Goal: Task Accomplishment & Management: Use online tool/utility

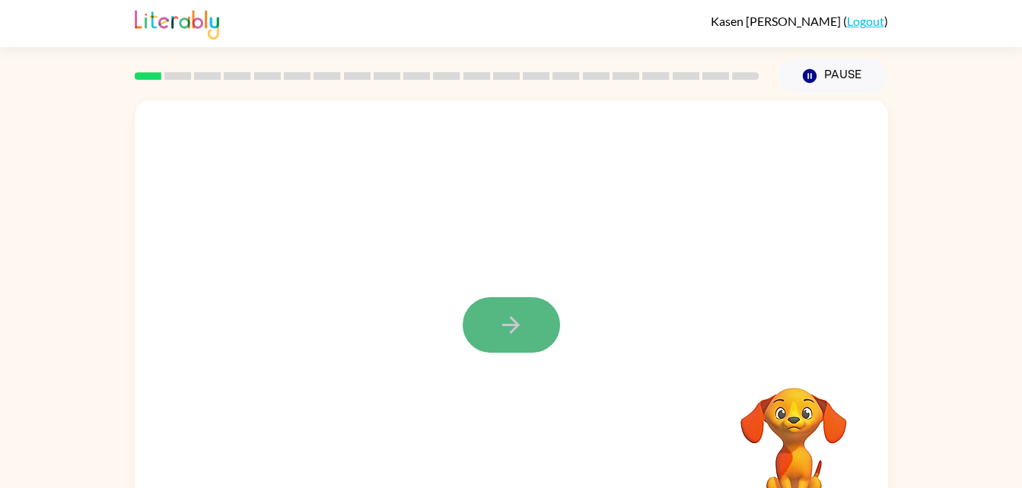
click at [518, 313] on icon "button" at bounding box center [511, 325] width 27 height 27
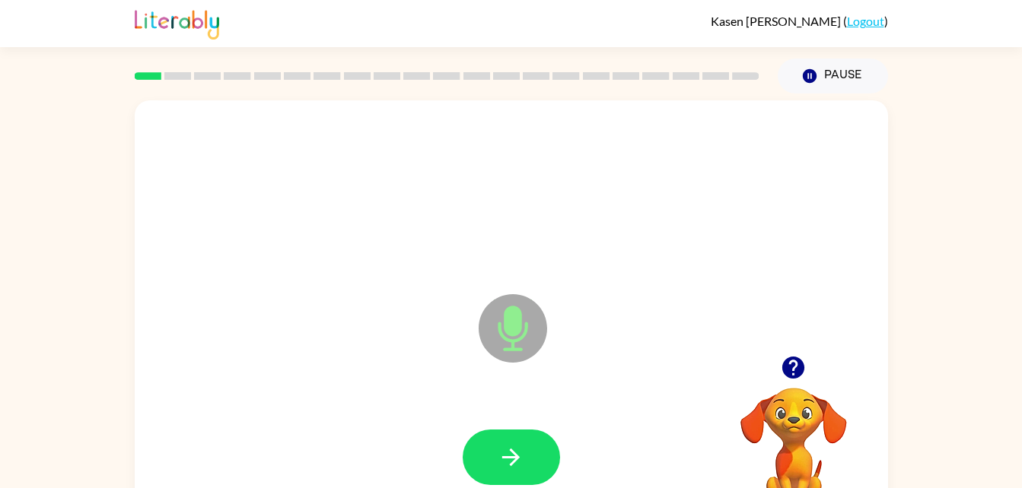
click at [516, 401] on icon "Microphone The Microphone is here when it is your turn to talk" at bounding box center [589, 348] width 228 height 114
click at [519, 444] on icon "button" at bounding box center [511, 457] width 27 height 27
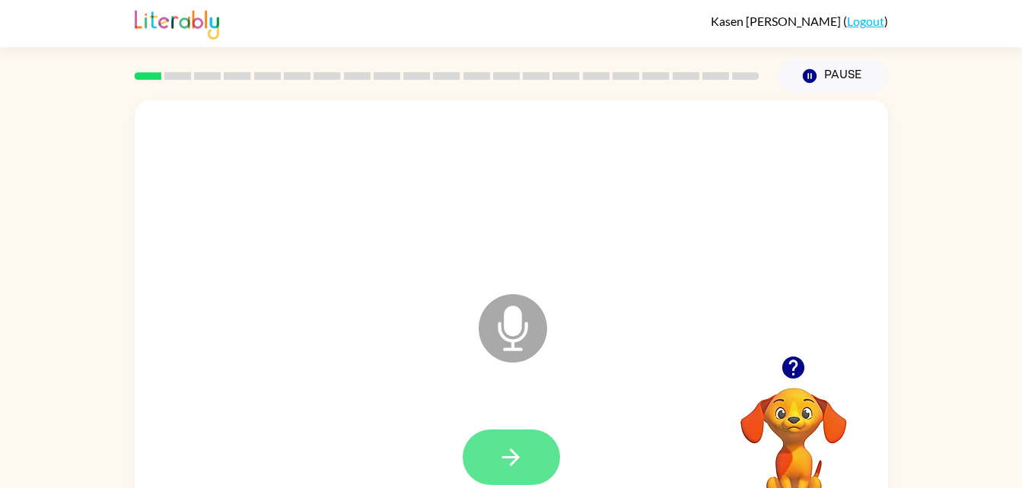
click at [511, 469] on icon "button" at bounding box center [511, 457] width 27 height 27
click at [523, 462] on icon "button" at bounding box center [511, 457] width 27 height 27
click at [498, 457] on icon "button" at bounding box center [511, 457] width 27 height 27
click at [514, 466] on icon "button" at bounding box center [511, 457] width 27 height 27
click at [513, 463] on icon "button" at bounding box center [510, 457] width 17 height 17
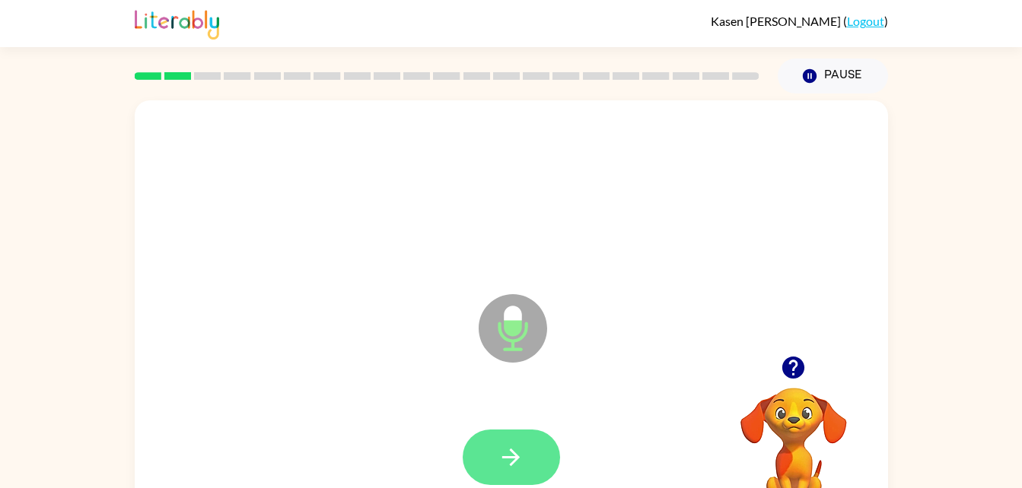
click at [491, 456] on button "button" at bounding box center [511, 458] width 97 height 56
click at [488, 460] on button "button" at bounding box center [511, 458] width 97 height 56
click at [533, 439] on button "button" at bounding box center [511, 458] width 97 height 56
click at [514, 437] on button "button" at bounding box center [511, 458] width 97 height 56
click at [507, 469] on icon "button" at bounding box center [511, 457] width 27 height 27
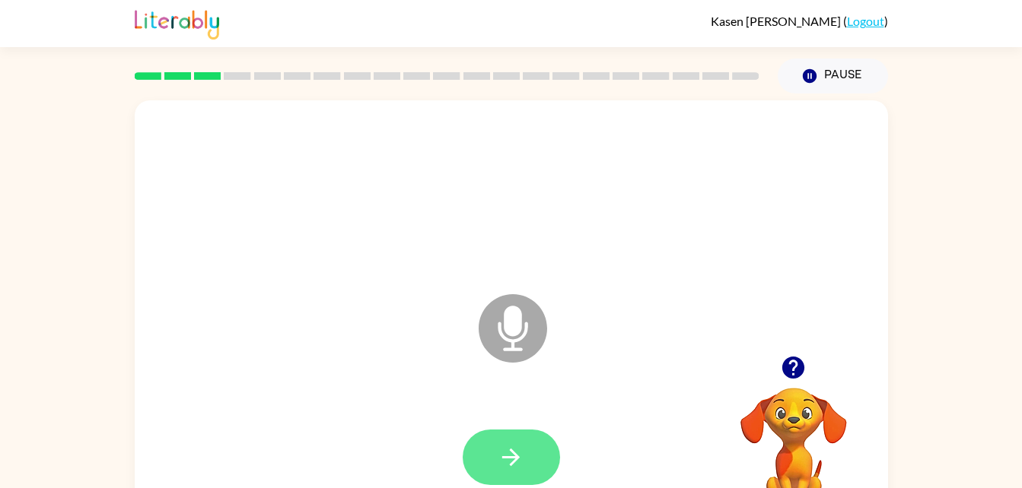
click at [517, 469] on icon "button" at bounding box center [511, 457] width 27 height 27
click at [484, 460] on button "button" at bounding box center [511, 458] width 97 height 56
click at [504, 463] on icon "button" at bounding box center [511, 457] width 27 height 27
click at [512, 469] on icon "button" at bounding box center [511, 457] width 27 height 27
click at [504, 458] on icon "button" at bounding box center [510, 457] width 17 height 17
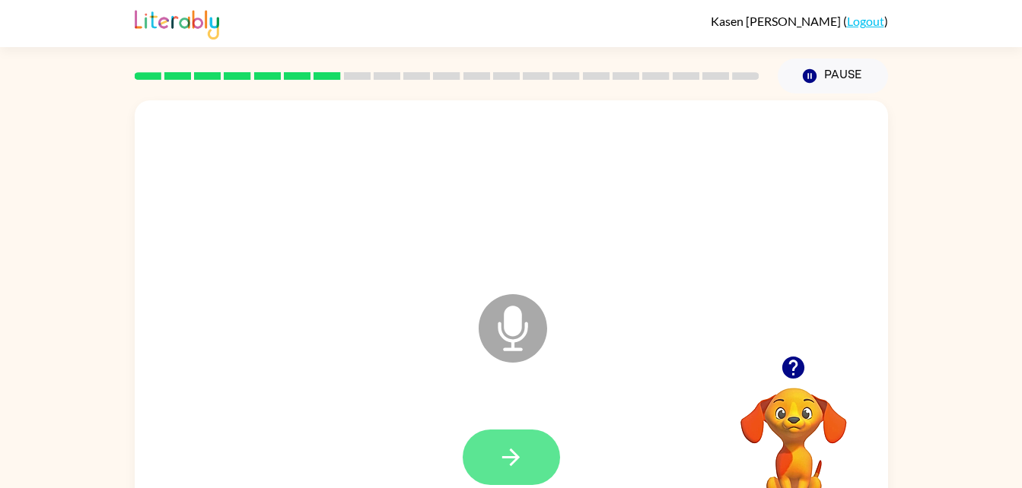
click at [513, 463] on icon "button" at bounding box center [510, 457] width 17 height 17
click at [505, 449] on icon "button" at bounding box center [511, 457] width 27 height 27
click at [516, 471] on button "button" at bounding box center [511, 458] width 97 height 56
click at [531, 470] on button "button" at bounding box center [511, 458] width 97 height 56
click at [528, 469] on button "button" at bounding box center [511, 458] width 97 height 56
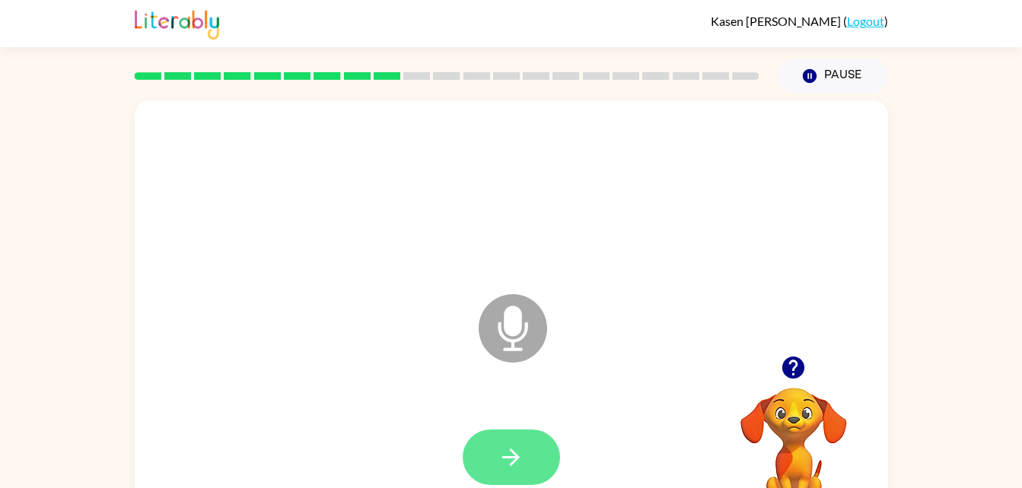
click at [483, 461] on button "button" at bounding box center [511, 458] width 97 height 56
click at [533, 472] on button "button" at bounding box center [511, 458] width 97 height 56
click at [528, 472] on button "button" at bounding box center [511, 458] width 97 height 56
click at [530, 468] on button "button" at bounding box center [511, 458] width 97 height 56
click at [514, 458] on icon "button" at bounding box center [510, 457] width 17 height 17
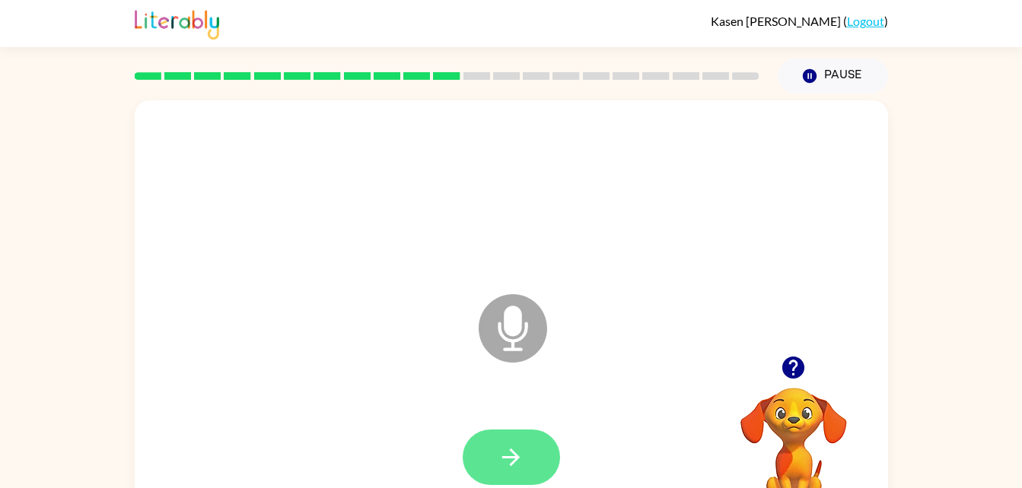
click at [498, 457] on icon "button" at bounding box center [511, 457] width 27 height 27
click at [508, 451] on icon "button" at bounding box center [511, 457] width 27 height 27
click at [516, 457] on icon "button" at bounding box center [510, 457] width 17 height 17
click at [510, 457] on icon "button" at bounding box center [510, 457] width 17 height 17
click at [499, 453] on icon "button" at bounding box center [511, 457] width 27 height 27
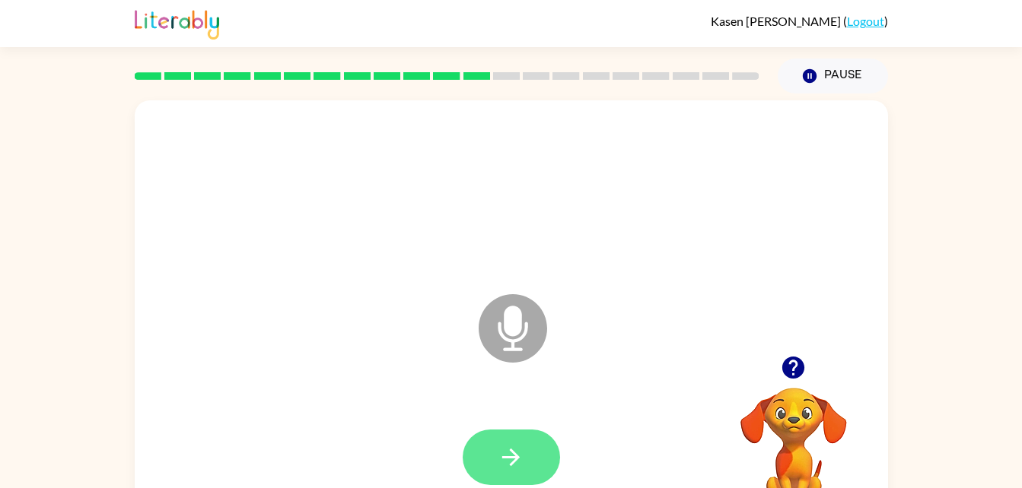
click at [514, 478] on button "button" at bounding box center [511, 458] width 97 height 56
click at [471, 461] on button "button" at bounding box center [511, 458] width 97 height 56
click at [520, 466] on icon "button" at bounding box center [511, 457] width 27 height 27
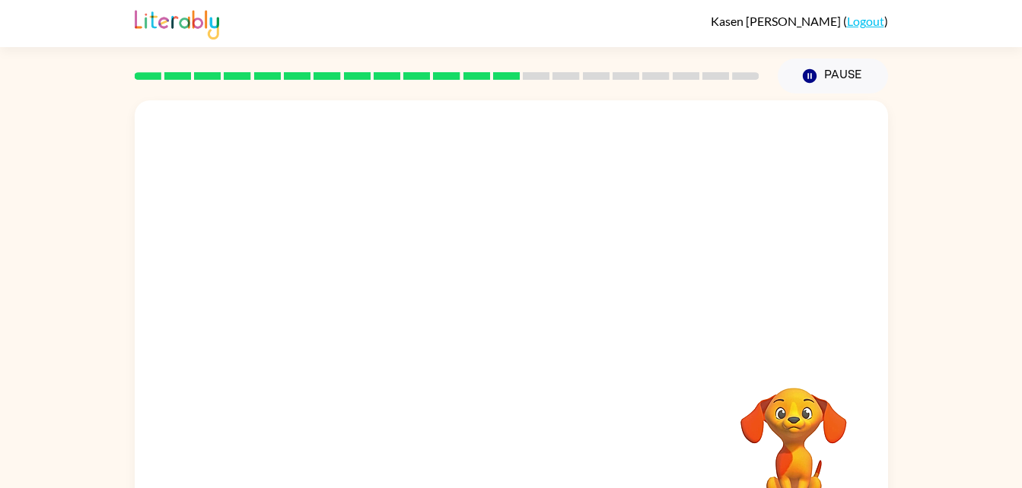
click at [519, 444] on div at bounding box center [511, 458] width 723 height 125
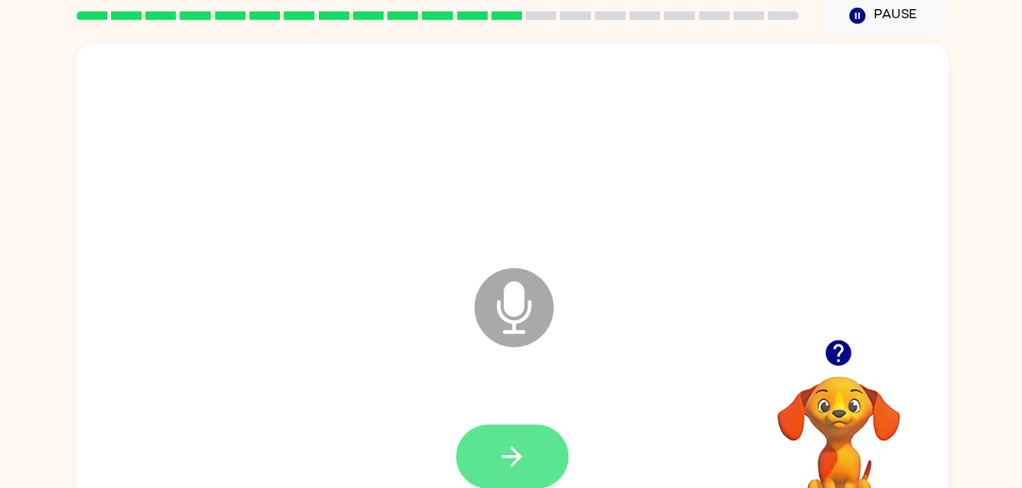
click at [516, 466] on icon "button" at bounding box center [511, 457] width 27 height 27
click at [549, 466] on button "button" at bounding box center [511, 458] width 97 height 56
click at [522, 466] on icon "button" at bounding box center [511, 457] width 27 height 27
click at [493, 439] on button "button" at bounding box center [511, 458] width 97 height 56
click at [515, 458] on icon "button" at bounding box center [510, 457] width 17 height 17
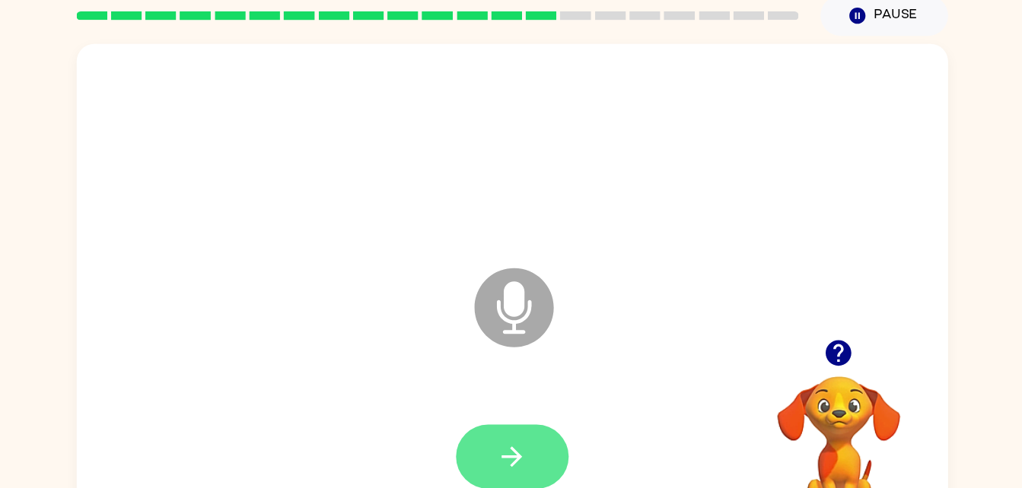
click at [518, 468] on icon "button" at bounding box center [511, 457] width 27 height 27
click at [466, 453] on button "button" at bounding box center [511, 458] width 97 height 56
click at [522, 464] on icon "button" at bounding box center [511, 457] width 27 height 27
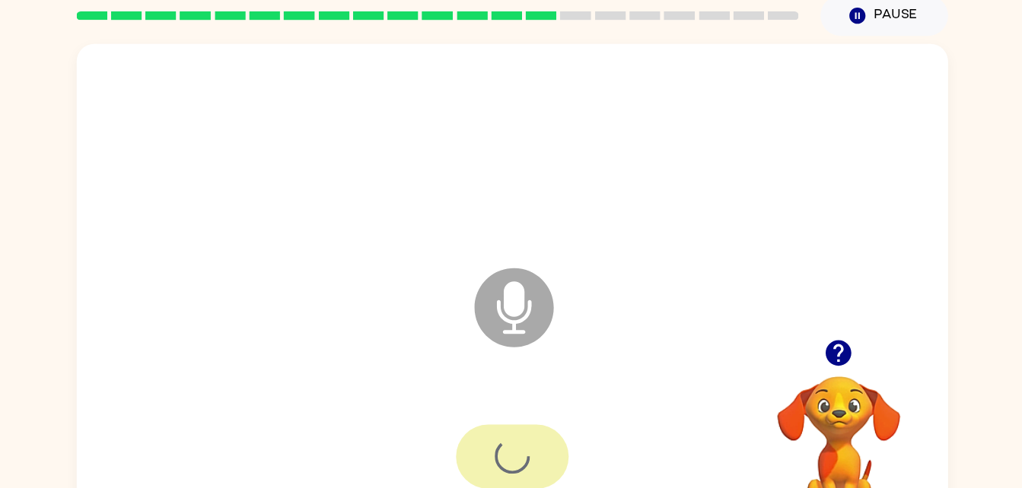
scroll to position [8, 0]
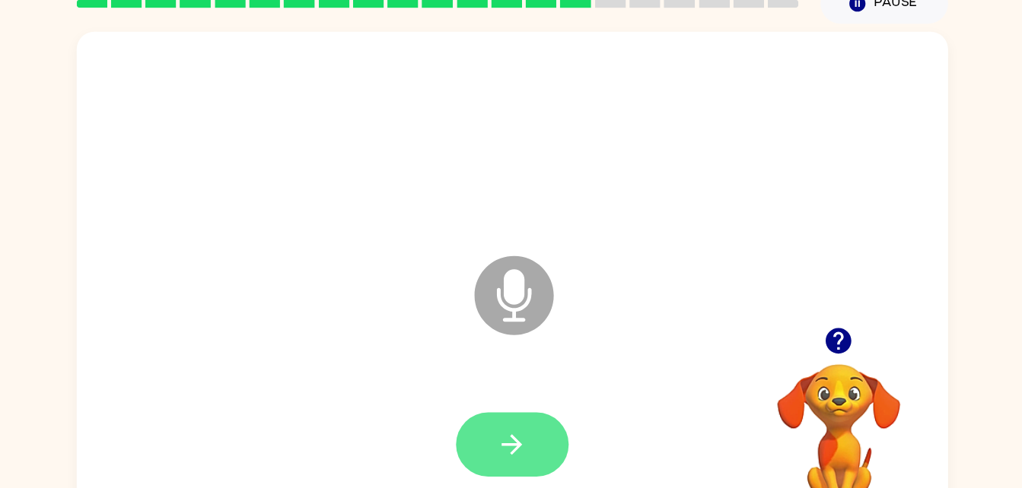
click at [521, 448] on icon "button" at bounding box center [511, 450] width 27 height 27
click at [507, 440] on icon "button" at bounding box center [511, 450] width 27 height 27
click at [503, 450] on icon "button" at bounding box center [510, 449] width 17 height 17
click at [513, 472] on button "button" at bounding box center [511, 450] width 97 height 56
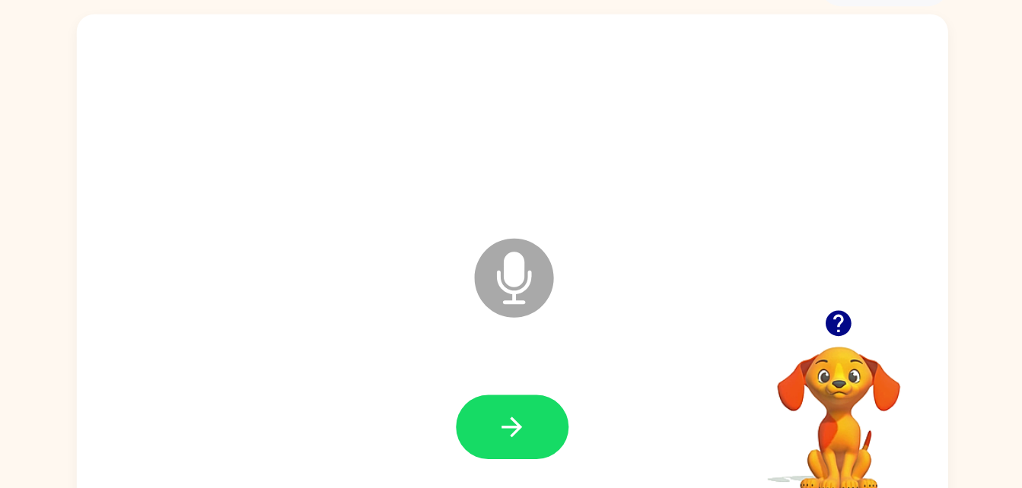
scroll to position [24, 0]
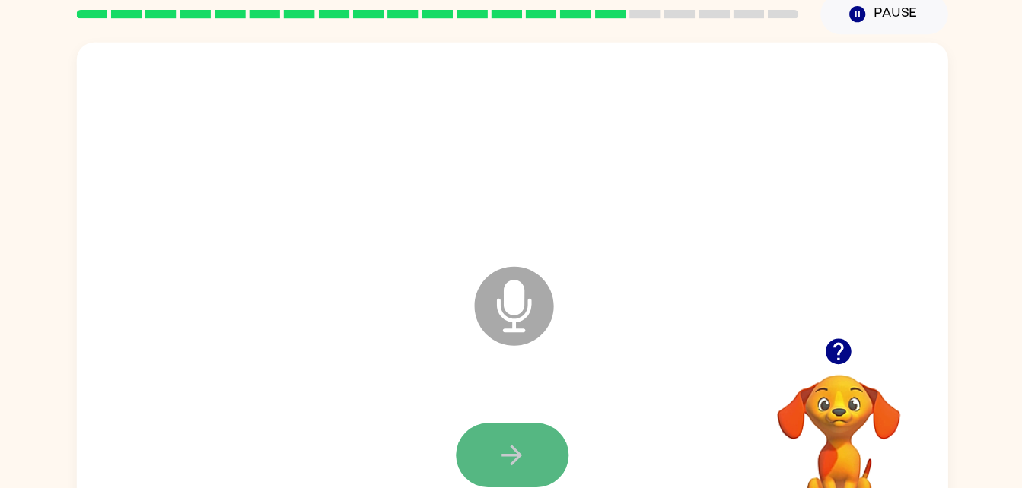
click at [523, 412] on button "button" at bounding box center [511, 434] width 97 height 56
click at [528, 442] on button "button" at bounding box center [511, 434] width 97 height 56
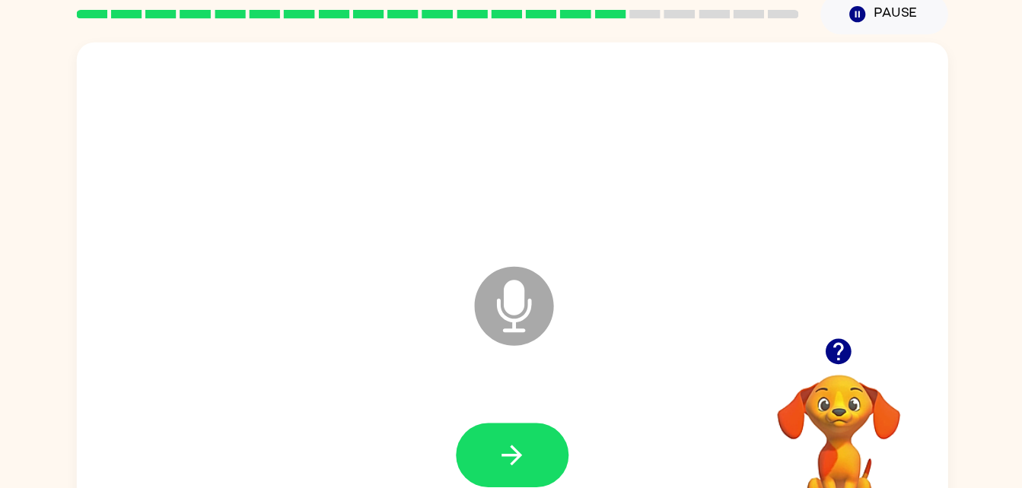
click at [800, 348] on icon "button" at bounding box center [793, 344] width 22 height 22
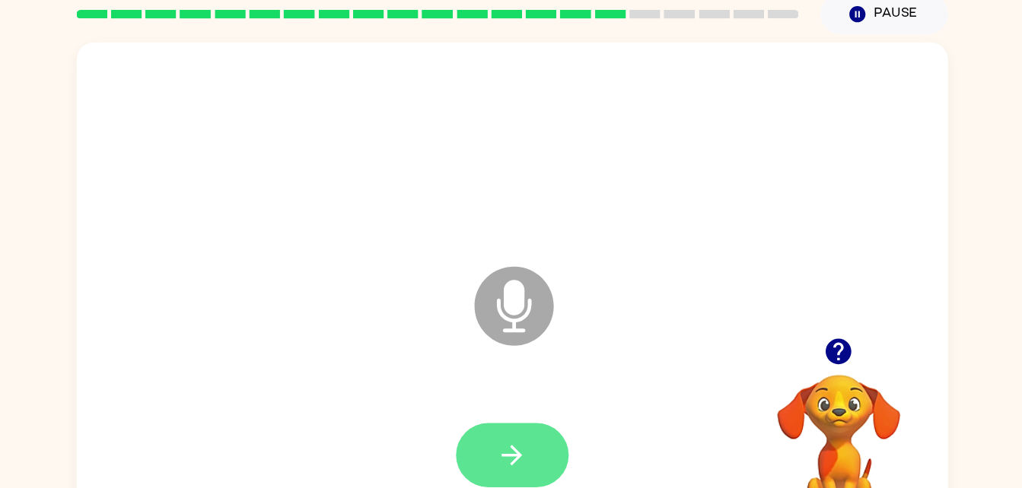
click at [512, 421] on icon "button" at bounding box center [511, 434] width 27 height 27
click at [503, 436] on icon "button" at bounding box center [511, 434] width 27 height 27
click at [530, 426] on button "button" at bounding box center [511, 434] width 97 height 56
click at [520, 458] on button "button" at bounding box center [511, 434] width 97 height 56
click at [519, 407] on button "button" at bounding box center [511, 434] width 97 height 56
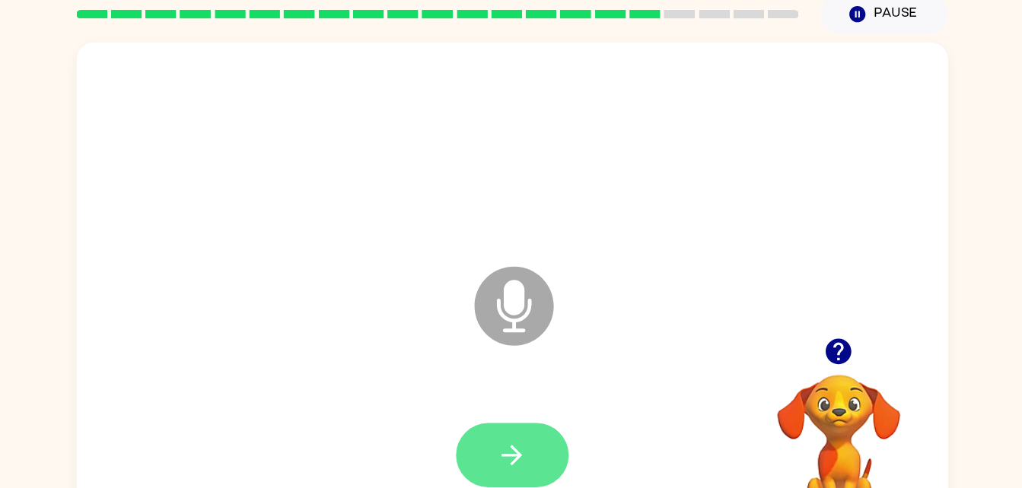
click at [516, 417] on button "button" at bounding box center [511, 434] width 97 height 56
click at [525, 441] on button "button" at bounding box center [511, 434] width 97 height 56
click at [521, 434] on icon "button" at bounding box center [511, 434] width 27 height 27
click at [527, 437] on button "button" at bounding box center [511, 434] width 97 height 56
click at [523, 431] on icon "button" at bounding box center [511, 434] width 27 height 27
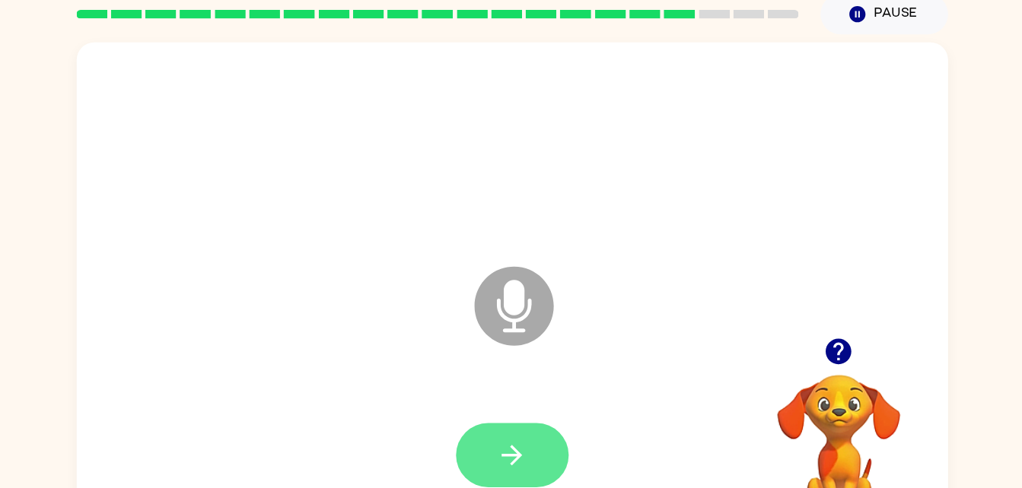
click at [504, 441] on icon "button" at bounding box center [511, 434] width 27 height 27
click at [515, 433] on icon "button" at bounding box center [510, 433] width 17 height 17
click at [518, 418] on button "button" at bounding box center [511, 434] width 97 height 56
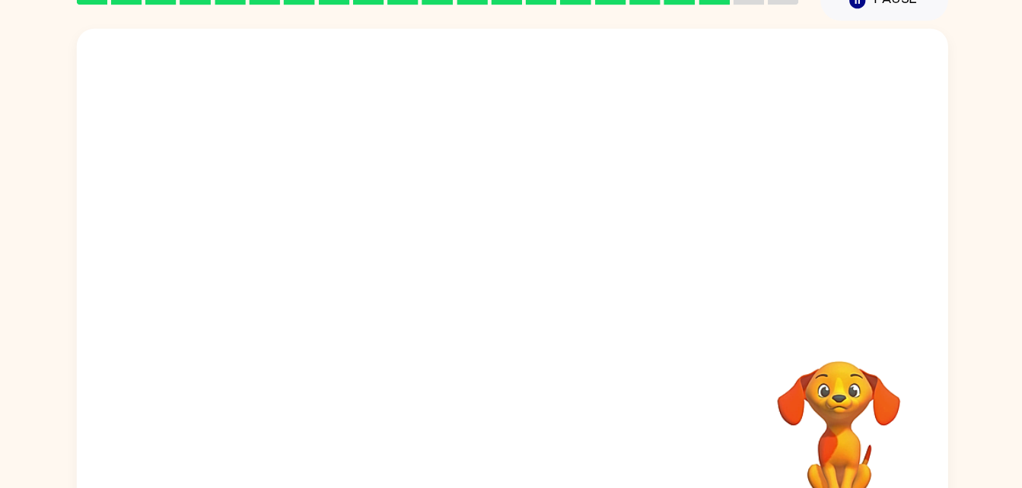
scroll to position [46, 0]
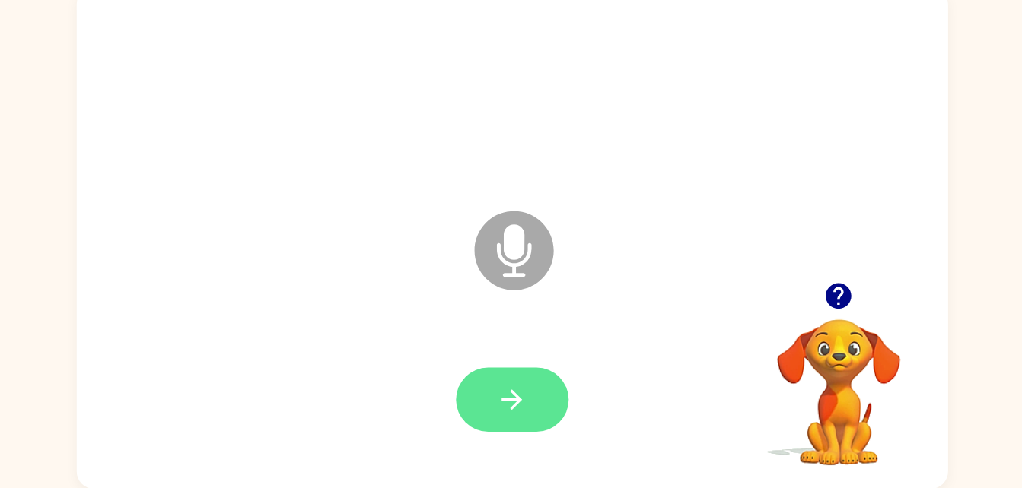
click at [525, 408] on button "button" at bounding box center [511, 411] width 97 height 56
click at [514, 405] on icon "button" at bounding box center [511, 411] width 27 height 27
click at [507, 406] on icon "button" at bounding box center [511, 411] width 27 height 27
click at [517, 419] on icon "button" at bounding box center [511, 411] width 27 height 27
click at [514, 418] on icon "button" at bounding box center [511, 411] width 27 height 27
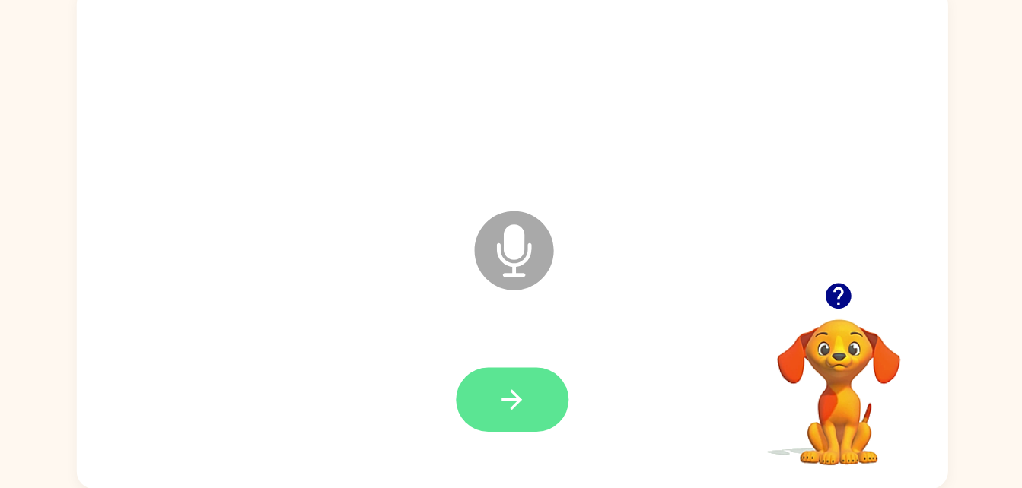
click at [516, 414] on icon "button" at bounding box center [510, 410] width 17 height 17
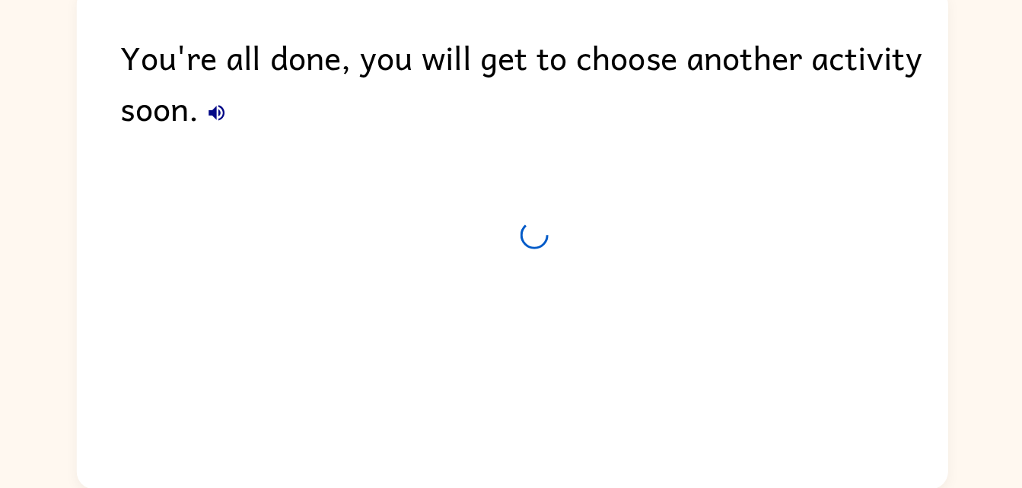
scroll to position [19, 0]
